Goal: Task Accomplishment & Management: Complete application form

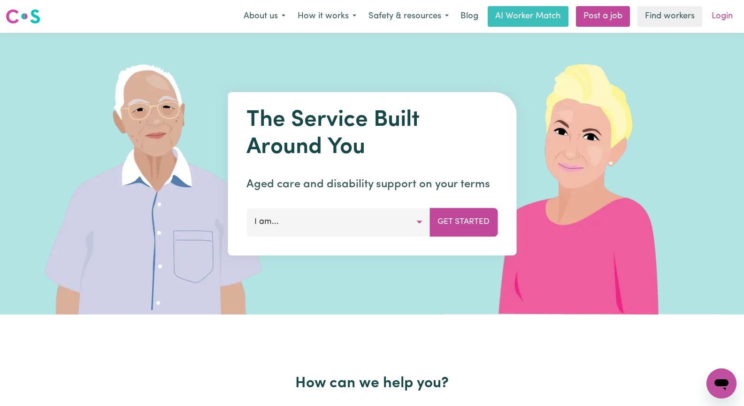
click at [728, 16] on link "Login" at bounding box center [722, 16] width 32 height 21
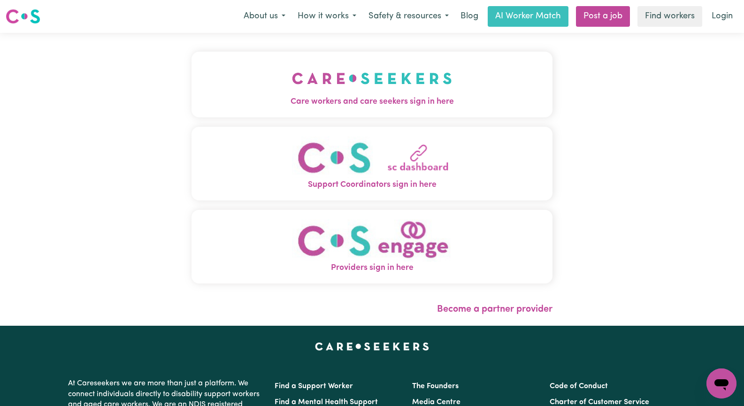
click at [362, 96] on button "Care workers and care seekers sign in here" at bounding box center [372, 85] width 361 height 66
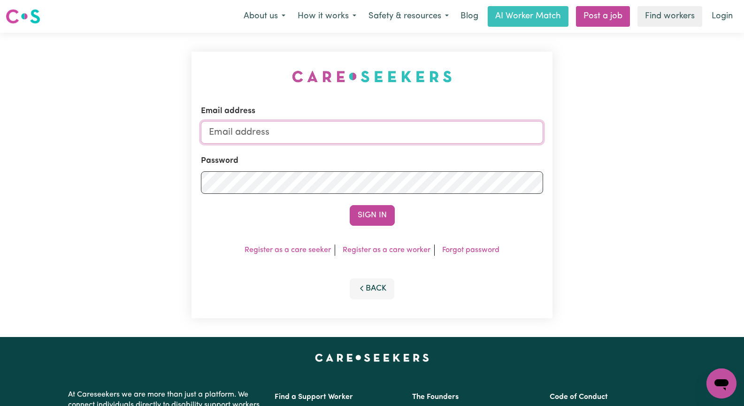
click at [227, 136] on input "Email address" at bounding box center [372, 132] width 342 height 23
type input "[EMAIL_ADDRESS][DOMAIN_NAME]"
click at [367, 215] on button "Sign In" at bounding box center [372, 215] width 45 height 21
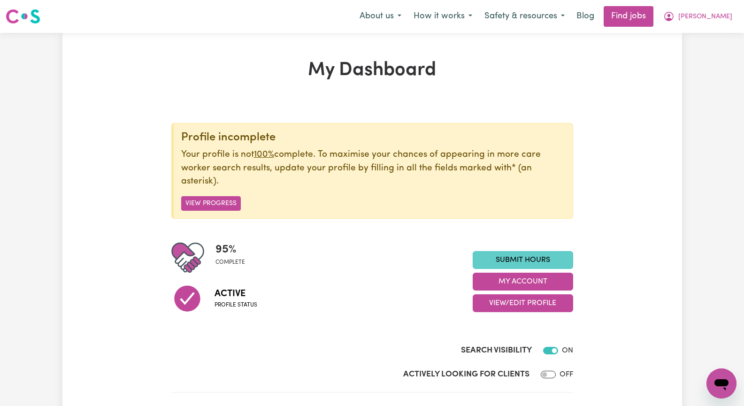
click at [506, 259] on link "Submit Hours" at bounding box center [523, 260] width 101 height 18
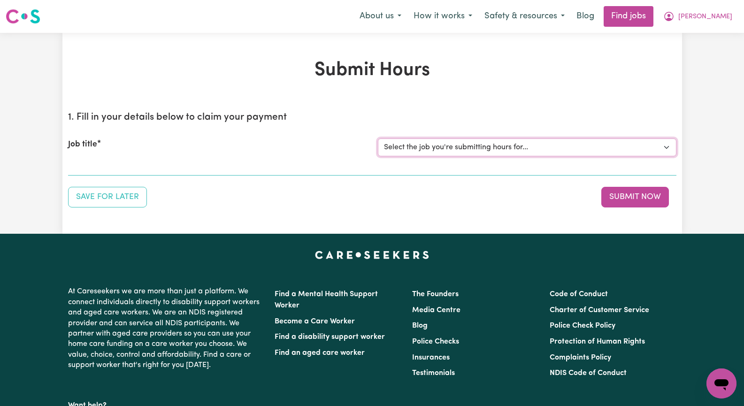
click at [666, 147] on select "Select the job you're submitting hours for... [[PERSON_NAME]] Seeking Mature, P…" at bounding box center [527, 148] width 299 height 18
select select "14011"
click at [378, 139] on select "Select the job you're submitting hours for... [[PERSON_NAME]] Seeking Mature, P…" at bounding box center [527, 148] width 299 height 18
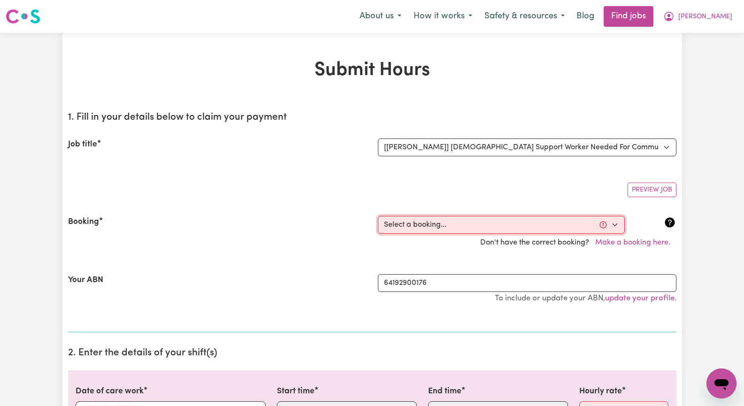
click at [615, 225] on select "Select a booking... [DATE] 09:30am to 11:30am (RECURRING) [DATE] 09:30am to 11:…" at bounding box center [501, 225] width 247 height 18
select select "343576"
click at [378, 216] on select "Select a booking... [DATE] 09:30am to 11:30am (RECURRING) [DATE] 09:30am to 11:…" at bounding box center [501, 225] width 247 height 18
type input "[DATE]"
type input "25"
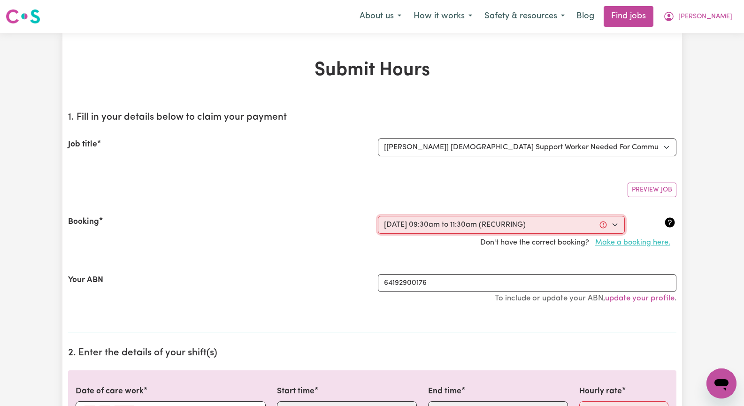
type input "8"
type input "2025"
type input "09:30"
type input "9"
type input "30"
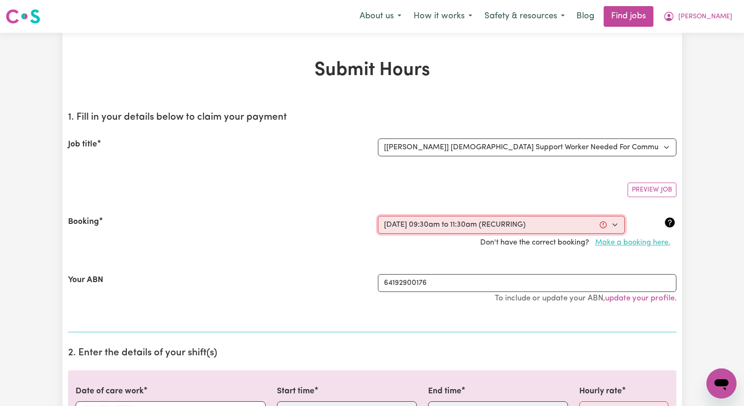
select select "am"
type input "11:30"
type input "11"
type input "30"
select select "am"
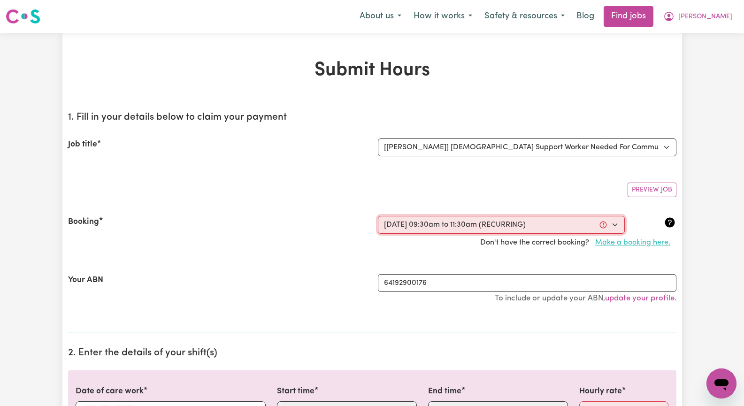
select select "57.17-Weekday"
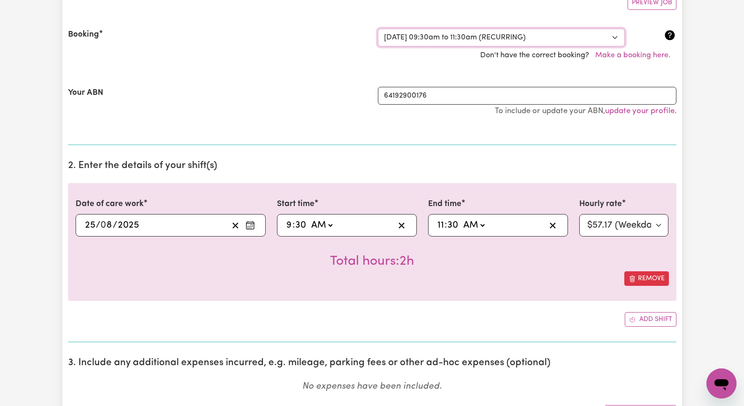
scroll to position [235, 0]
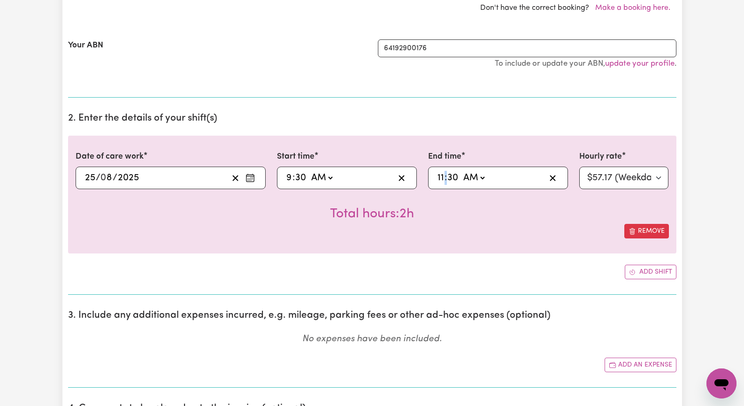
click at [446, 179] on span ":" at bounding box center [446, 178] width 2 height 10
click at [480, 178] on select "AM PM" at bounding box center [473, 178] width 25 height 14
select select "pm"
click at [461, 171] on select "AM PM" at bounding box center [473, 178] width 25 height 14
type input "13:30"
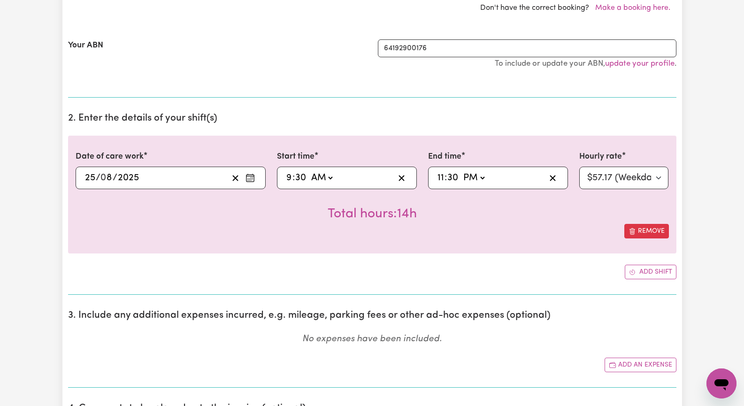
type input "1"
type input "12:30"
type input "12"
type input "12:00"
type input "0"
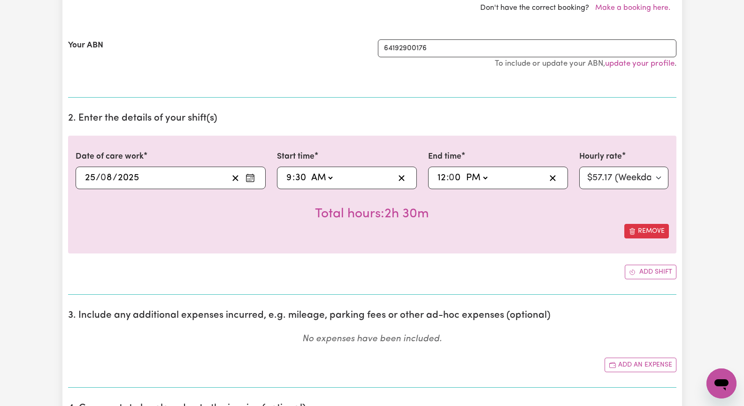
click at [527, 224] on div "Remove" at bounding box center [373, 231] width 594 height 15
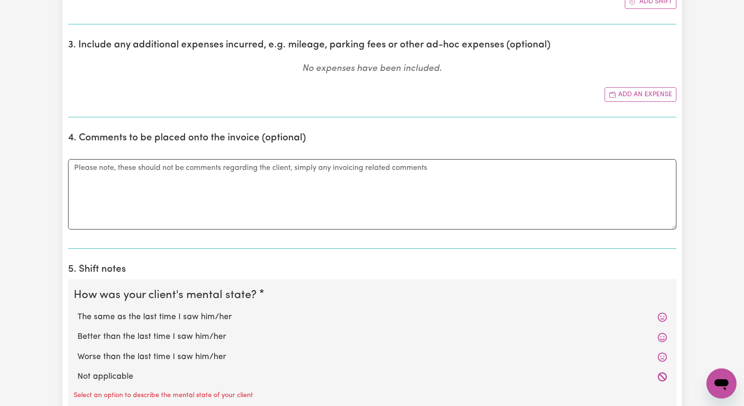
scroll to position [517, 0]
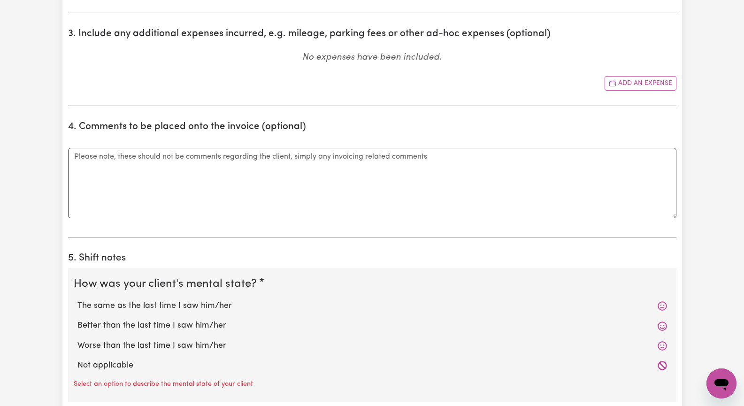
click at [184, 308] on label "The same as the last time I saw him/her" at bounding box center [372, 306] width 590 height 12
click at [77, 300] on input "The same as the last time I saw him/her" at bounding box center [77, 300] width 0 height 0
radio input "true"
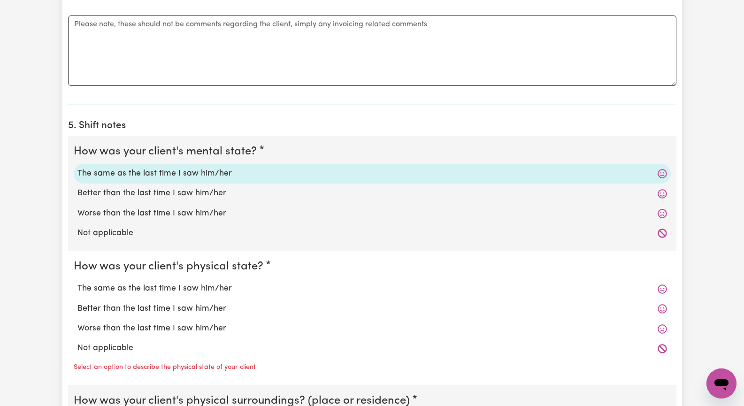
scroll to position [658, 0]
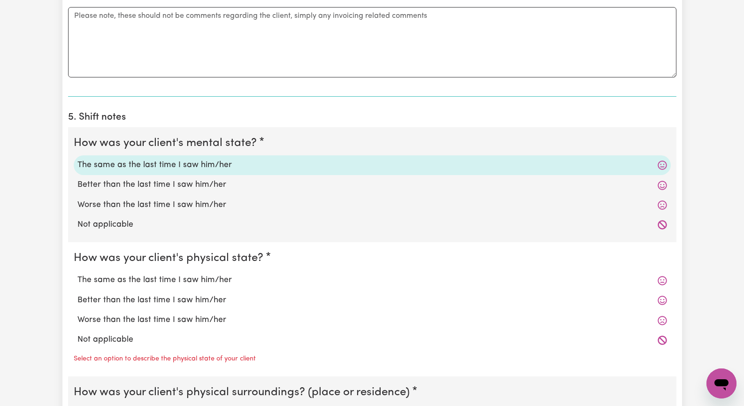
drag, startPoint x: 187, startPoint y: 281, endPoint x: 225, endPoint y: 282, distance: 38.1
click at [187, 281] on label "The same as the last time I saw him/her" at bounding box center [372, 280] width 590 height 12
click at [77, 274] on input "The same as the last time I saw him/her" at bounding box center [77, 274] width 0 height 0
radio input "true"
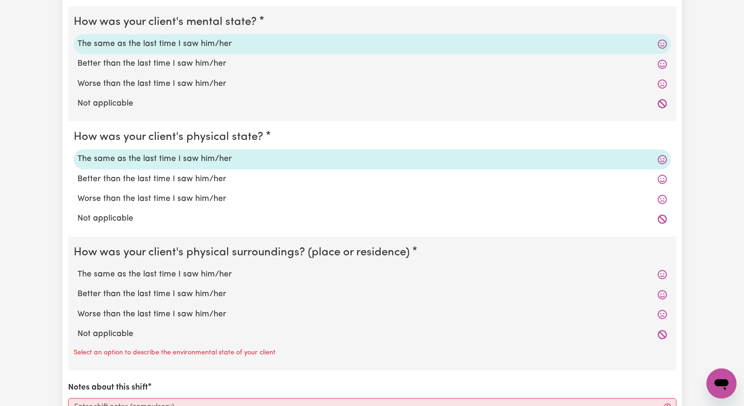
scroll to position [798, 0]
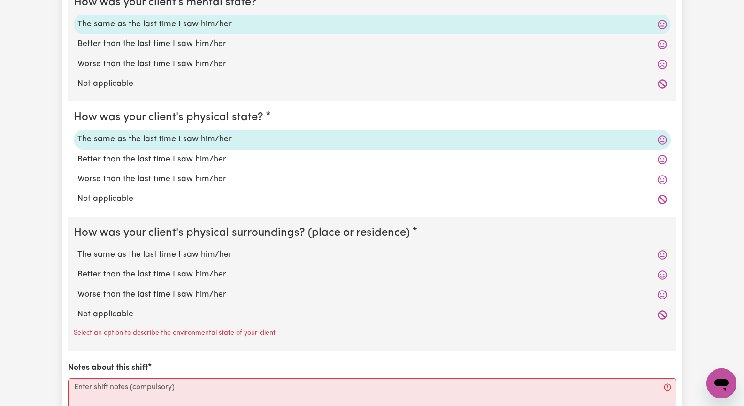
click at [216, 250] on label "The same as the last time I saw him/her" at bounding box center [372, 255] width 590 height 12
click at [77, 249] on input "The same as the last time I saw him/her" at bounding box center [77, 248] width 0 height 0
radio input "true"
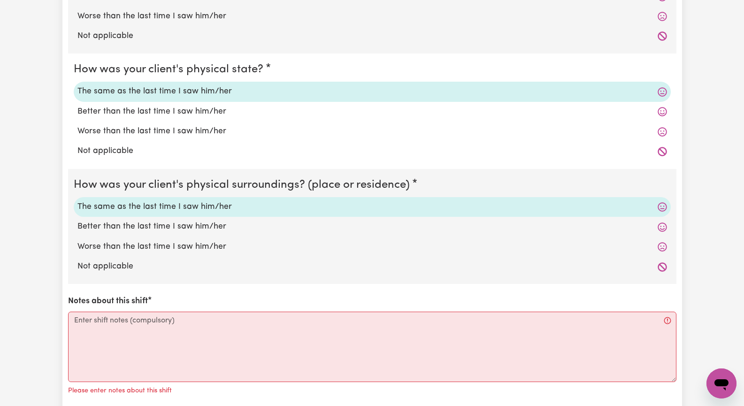
scroll to position [892, 0]
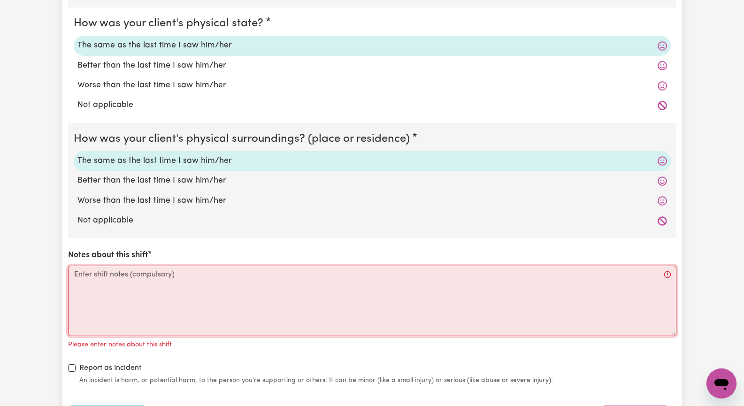
click at [125, 294] on textarea "Notes about this shift" at bounding box center [372, 301] width 609 height 70
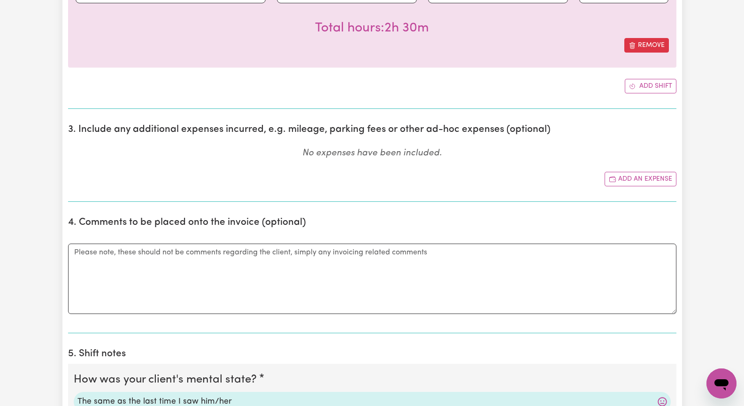
scroll to position [423, 0]
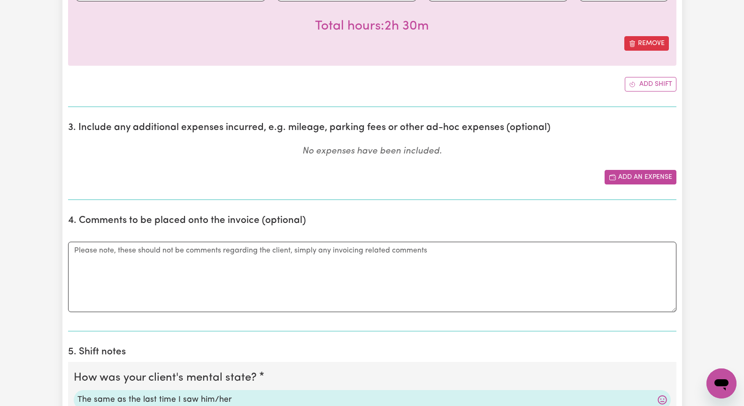
type textarea "We went to [GEOGRAPHIC_DATA], [GEOGRAPHIC_DATA] shopping and for a coffee."
click at [660, 176] on button "Add an expense" at bounding box center [641, 177] width 72 height 15
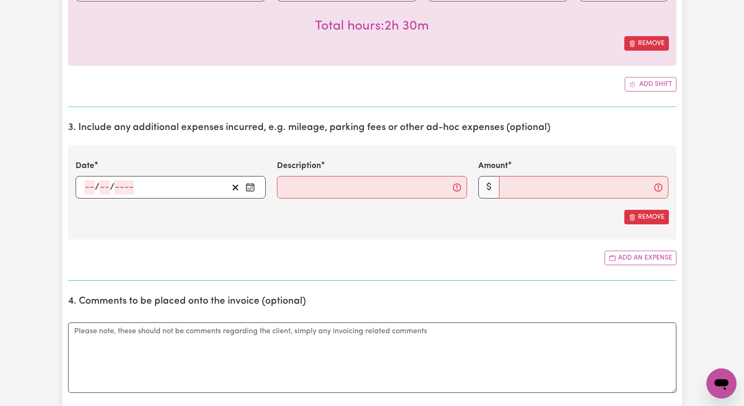
click at [248, 187] on icon "Enter the date of expense" at bounding box center [250, 187] width 9 height 9
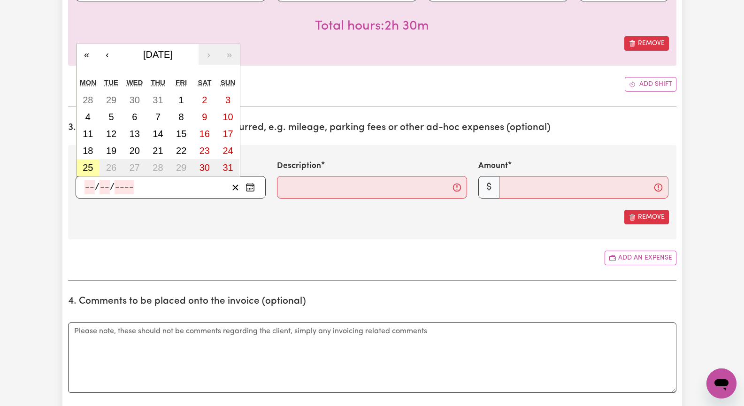
click at [90, 168] on abbr "25" at bounding box center [88, 168] width 10 height 10
type input "[DATE]"
type input "25"
type input "8"
type input "2025"
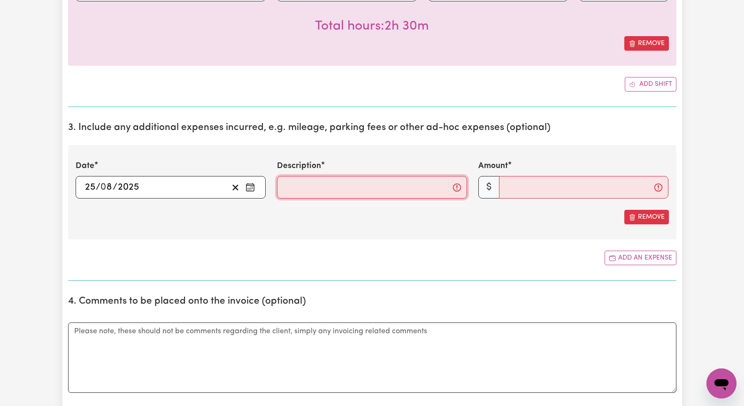
click at [307, 189] on input "Description" at bounding box center [372, 187] width 190 height 23
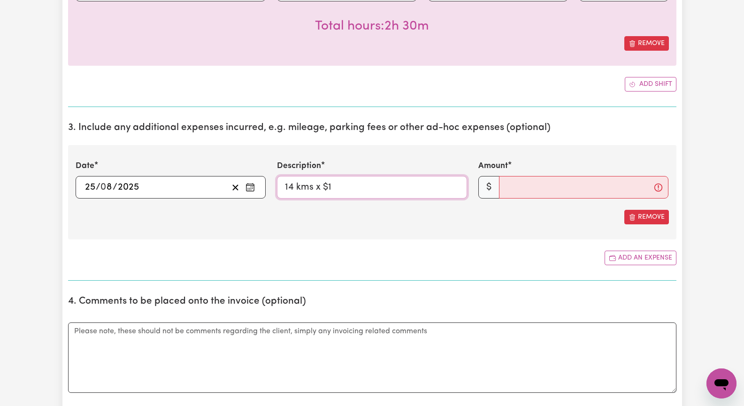
type input "14 kms x $1"
click at [530, 192] on input "Amount" at bounding box center [584, 187] width 170 height 23
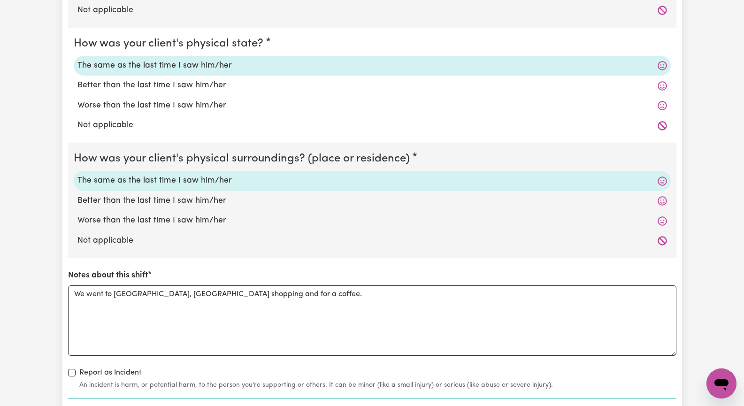
scroll to position [986, 0]
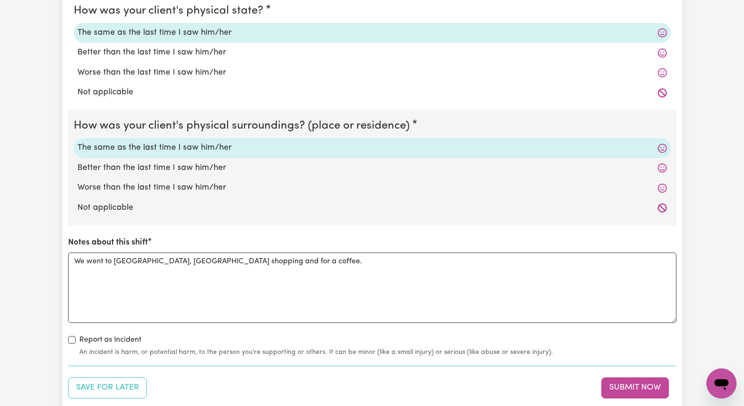
type input "14"
drag, startPoint x: 208, startPoint y: 263, endPoint x: 246, endPoint y: 261, distance: 38.5
click at [209, 262] on textarea "We went to [GEOGRAPHIC_DATA], [GEOGRAPHIC_DATA] shopping and for a coffee." at bounding box center [372, 288] width 609 height 70
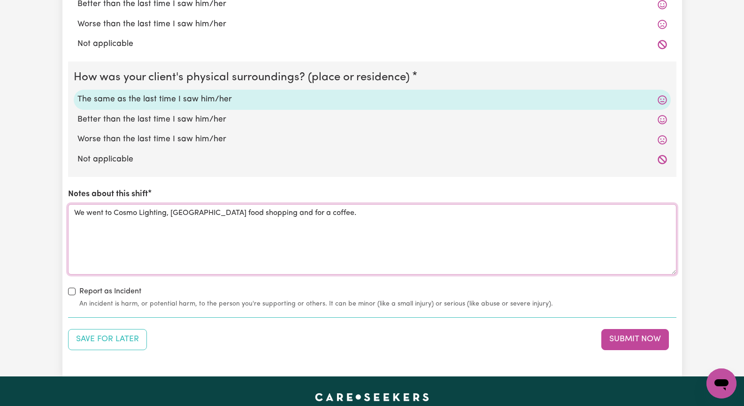
scroll to position [1080, 0]
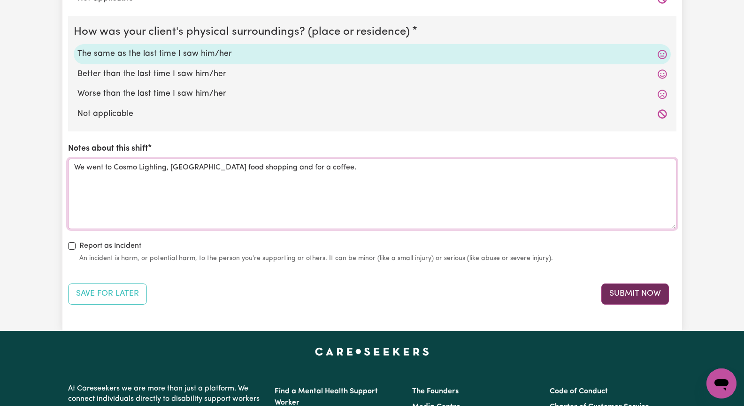
type textarea "We went to Cosmo Lighting, [GEOGRAPHIC_DATA] food shopping and for a coffee."
click at [615, 290] on button "Submit Now" at bounding box center [636, 294] width 68 height 21
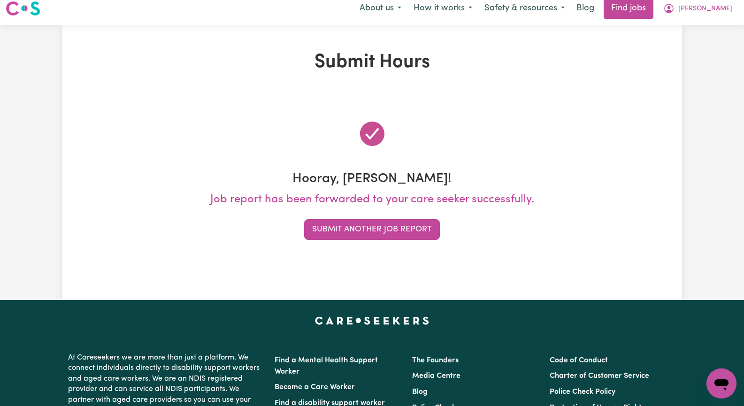
scroll to position [0, 0]
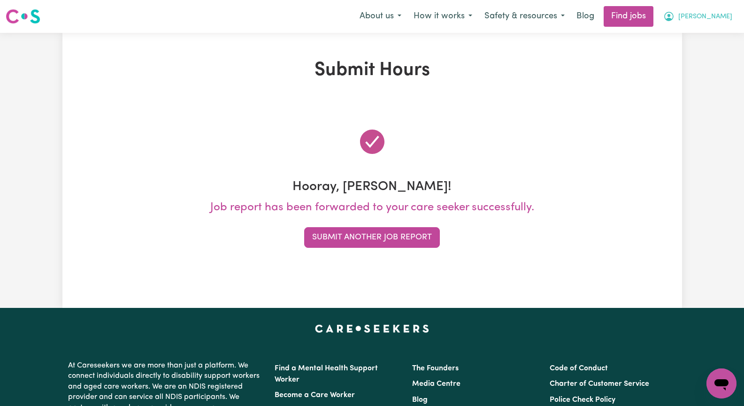
click at [713, 16] on button "[PERSON_NAME]" at bounding box center [698, 17] width 81 height 20
drag, startPoint x: 614, startPoint y: 163, endPoint x: 620, endPoint y: 158, distance: 8.3
click at [615, 163] on div at bounding box center [372, 142] width 609 height 53
click at [346, 240] on button "Submit Another Job Report" at bounding box center [372, 237] width 136 height 21
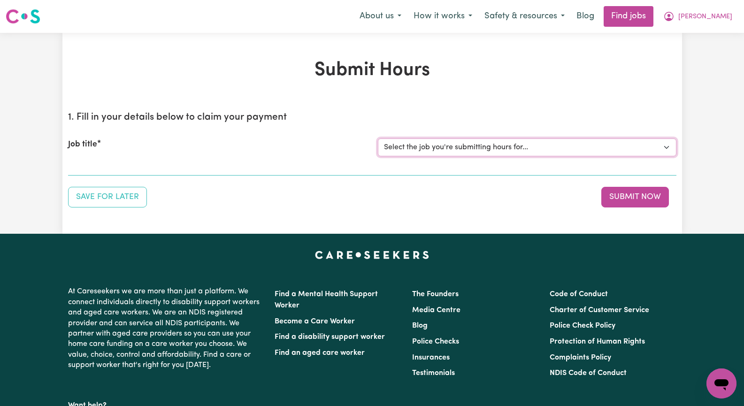
click at [670, 147] on select "Select the job you're submitting hours for... [[PERSON_NAME]] Seeking Mature, P…" at bounding box center [527, 148] width 299 height 18
select select "13452"
click at [378, 139] on select "Select the job you're submitting hours for... [[PERSON_NAME]] Seeking Mature, P…" at bounding box center [527, 148] width 299 height 18
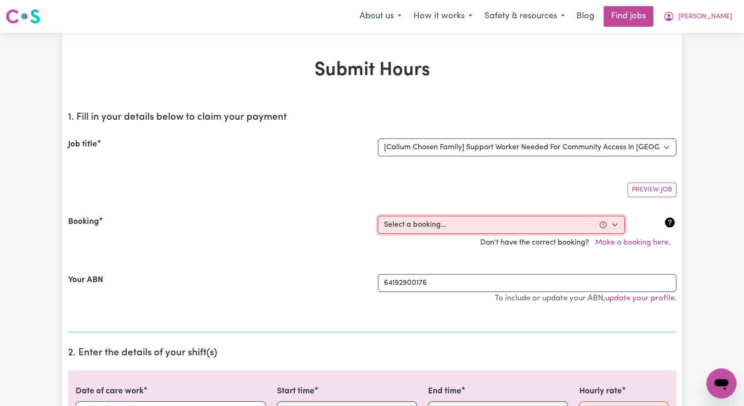
click at [613, 228] on select "Select a booking... [DATE] 10:00am to 03:00pm (ONE-OFF) [DATE] 10:00am to 03:00…" at bounding box center [501, 225] width 247 height 18
select select "356383"
click at [378, 216] on select "Select a booking... [DATE] 10:00am to 03:00pm (ONE-OFF) [DATE] 10:00am to 03:00…" at bounding box center [501, 225] width 247 height 18
type input "[DATE]"
type input "25"
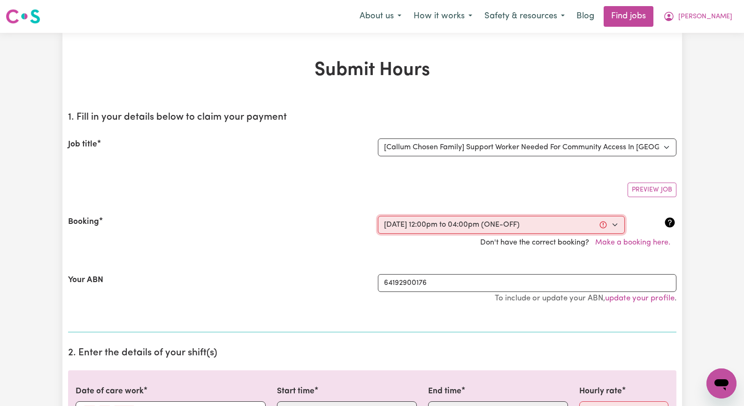
type input "8"
type input "2025"
type input "12:00"
type input "12"
type input "0"
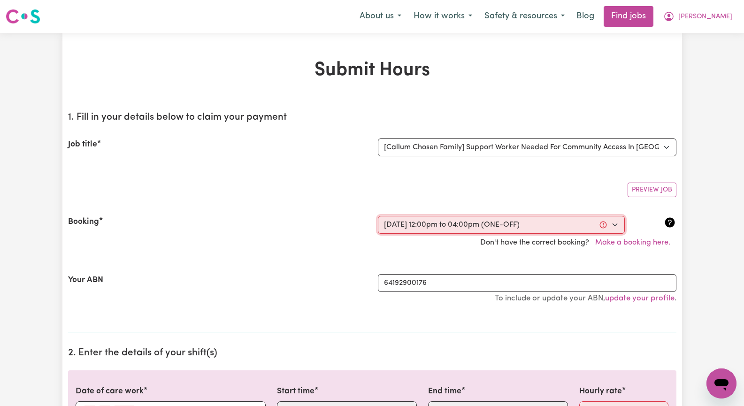
select select "pm"
type input "16:00"
type input "4"
type input "0"
select select "pm"
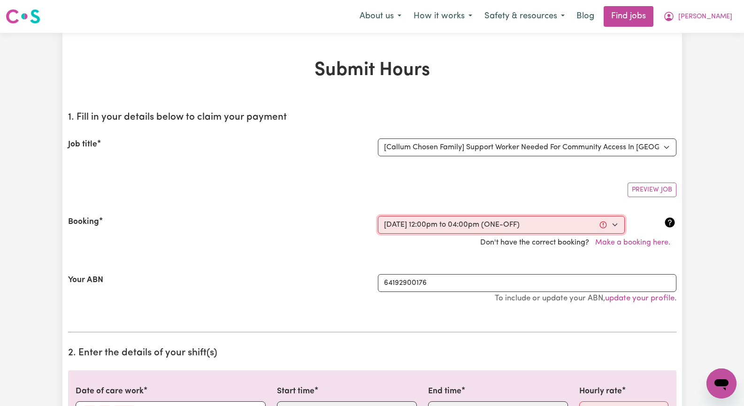
select select "45-Weekday"
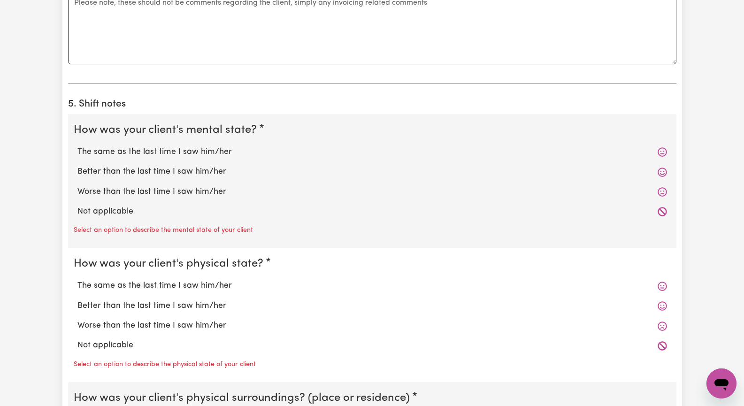
scroll to position [658, 0]
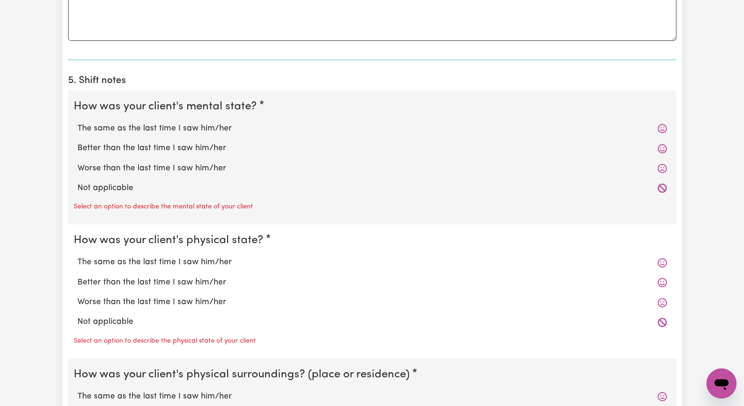
click at [107, 183] on label "Not applicable" at bounding box center [372, 188] width 590 height 12
click at [77, 182] on input "Not applicable" at bounding box center [77, 182] width 0 height 0
radio input "true"
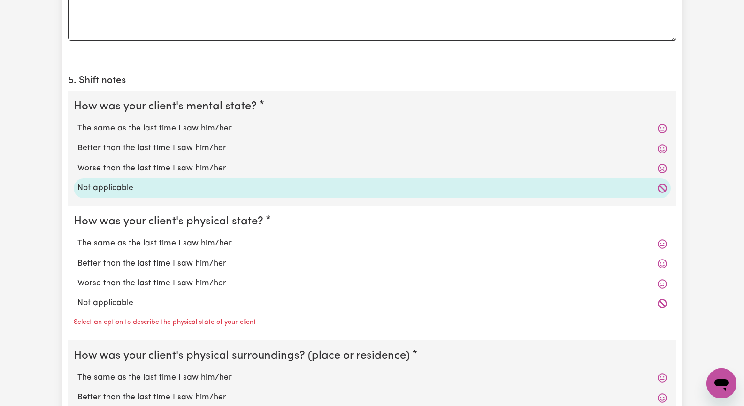
click at [124, 303] on label "Not applicable" at bounding box center [372, 303] width 590 height 12
click at [77, 297] on input "Not applicable" at bounding box center [77, 297] width 0 height 0
radio input "true"
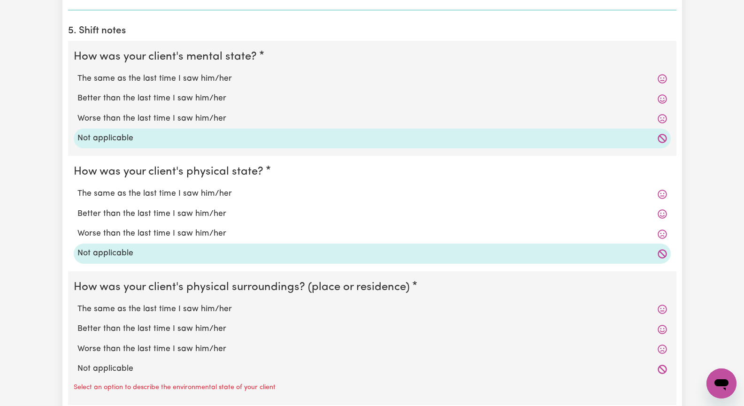
scroll to position [751, 0]
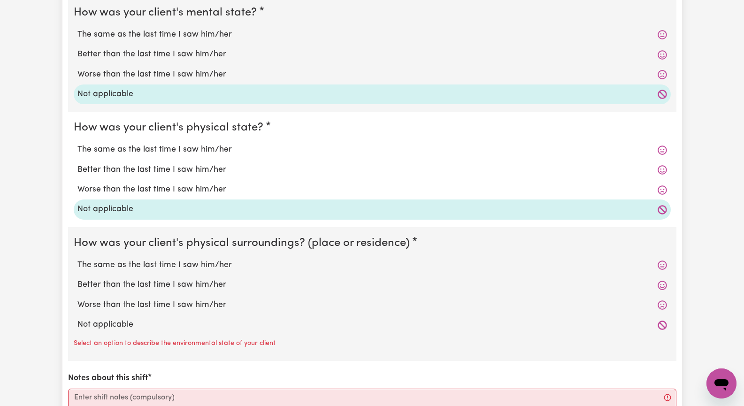
click at [128, 328] on label "Not applicable" at bounding box center [372, 325] width 590 height 12
click at [77, 319] on input "Not applicable" at bounding box center [77, 318] width 0 height 0
radio input "true"
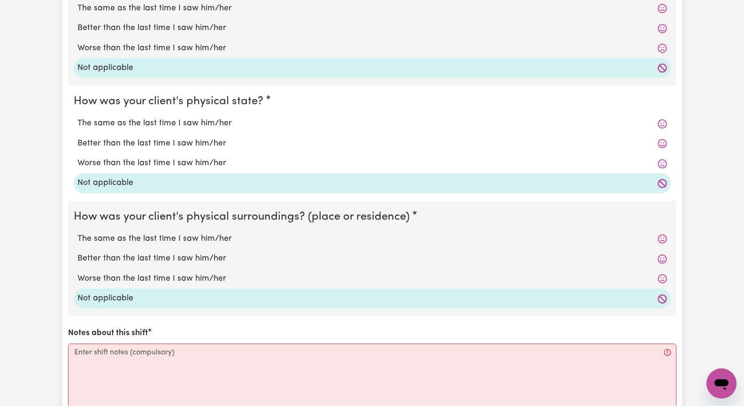
scroll to position [845, 0]
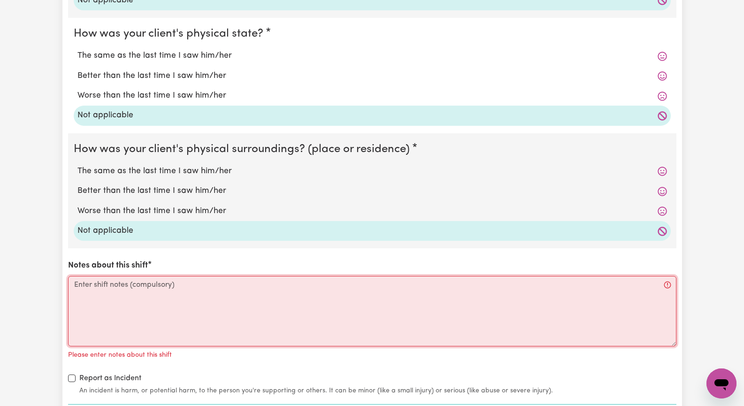
click at [115, 297] on textarea "Notes about this shift" at bounding box center [372, 311] width 609 height 70
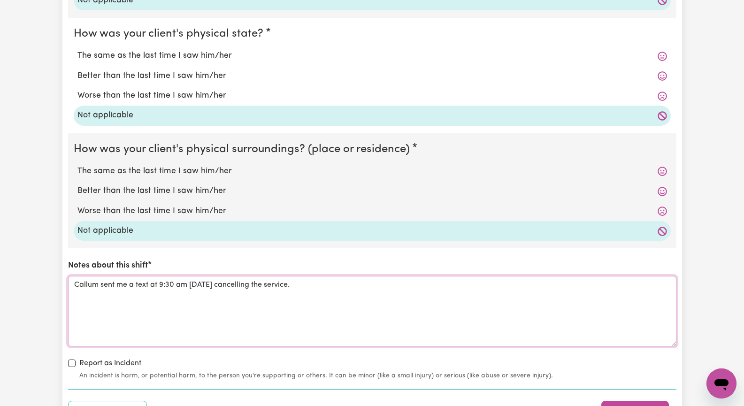
click at [173, 283] on textarea "Callum sent me a text at 9:30 am [DATE] cancelling the service." at bounding box center [372, 311] width 609 height 70
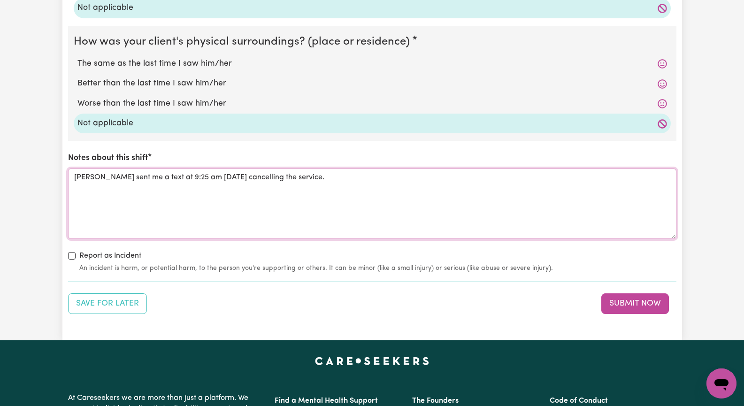
scroll to position [986, 0]
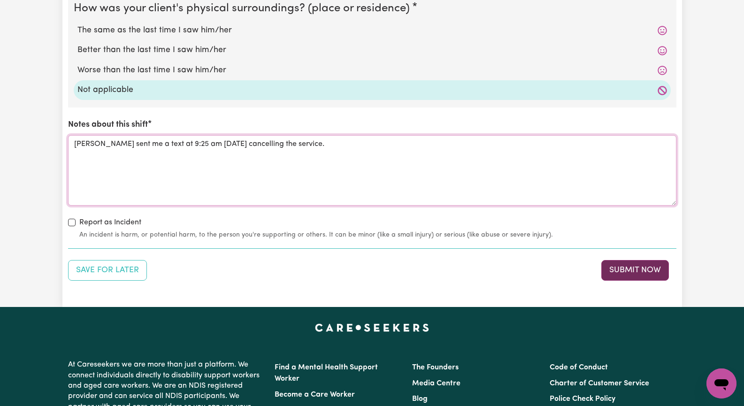
type textarea "[PERSON_NAME] sent me a text at 9:25 am [DATE] cancelling the service."
click at [614, 268] on button "Submit Now" at bounding box center [636, 270] width 68 height 21
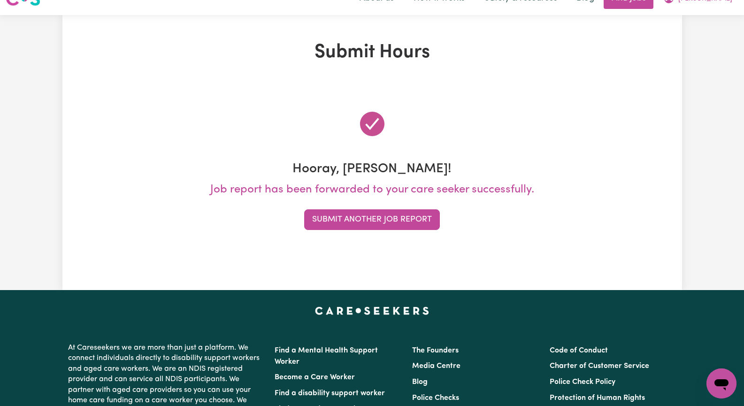
scroll to position [0, 0]
